Goal: Navigation & Orientation: Find specific page/section

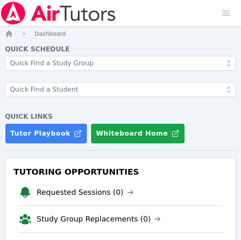
click at [148, 14] on div "Home Sessions Study Groups Students Messages Open user menu Melissa Obichukwu O…" at bounding box center [120, 13] width 241 height 26
click at [155, 22] on div "Home Sessions Study Groups Students Messages Open user menu Melissa Obichukwu O…" at bounding box center [120, 13] width 241 height 26
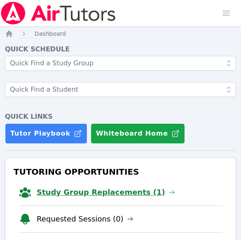
click at [92, 193] on link "Study Group Replacements (1)" at bounding box center [106, 193] width 138 height 12
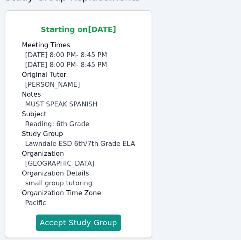
scroll to position [94, 0]
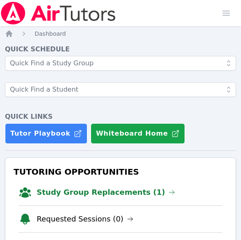
click at [92, 193] on link "Study Group Replacements (1)" at bounding box center [106, 193] width 138 height 12
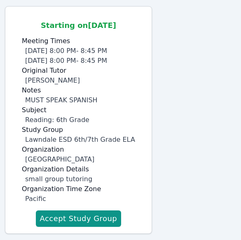
scroll to position [94, 0]
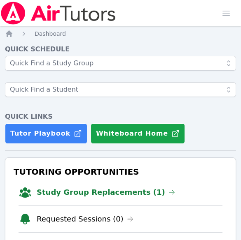
click at [92, 193] on link "Study Group Replacements (1)" at bounding box center [106, 193] width 138 height 12
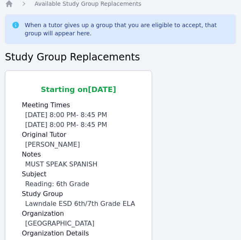
scroll to position [34, 0]
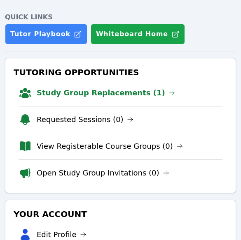
scroll to position [100, 0]
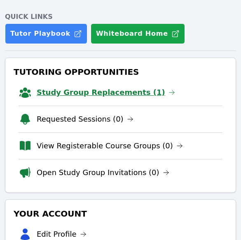
click at [98, 90] on link "Study Group Replacements (1)" at bounding box center [106, 93] width 138 height 12
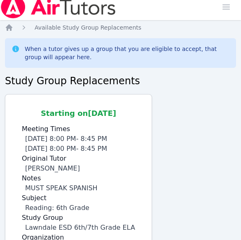
scroll to position [95, 0]
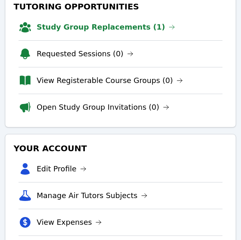
scroll to position [166, 0]
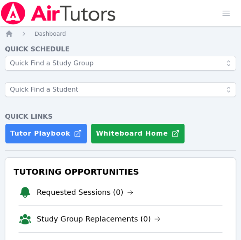
click at [191, 24] on div "Home Sessions Study Groups Students Messages Open user menu Melissa Obichukwu O…" at bounding box center [120, 13] width 241 height 26
